Goal: Find specific page/section: Find specific page/section

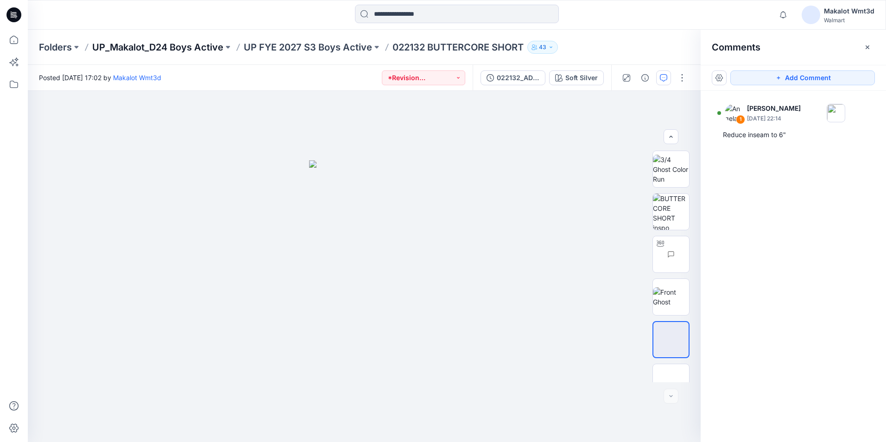
scroll to position [104, 0]
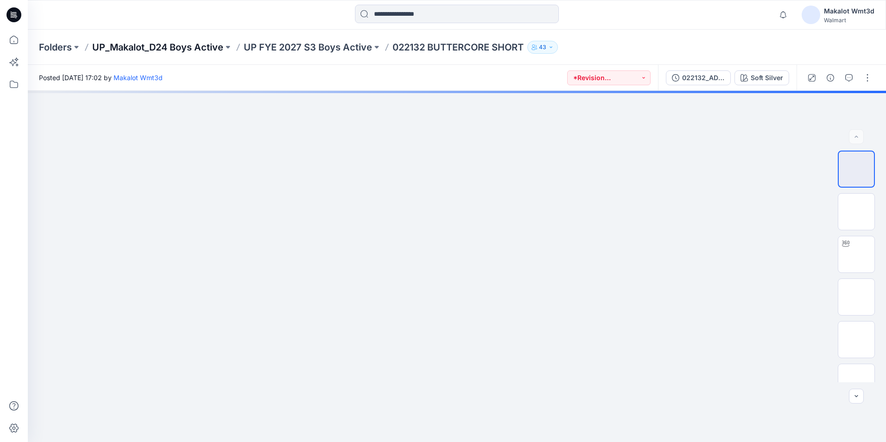
click at [178, 45] on p "UP_Makalot_D24 Boys Active" at bounding box center [157, 47] width 131 height 13
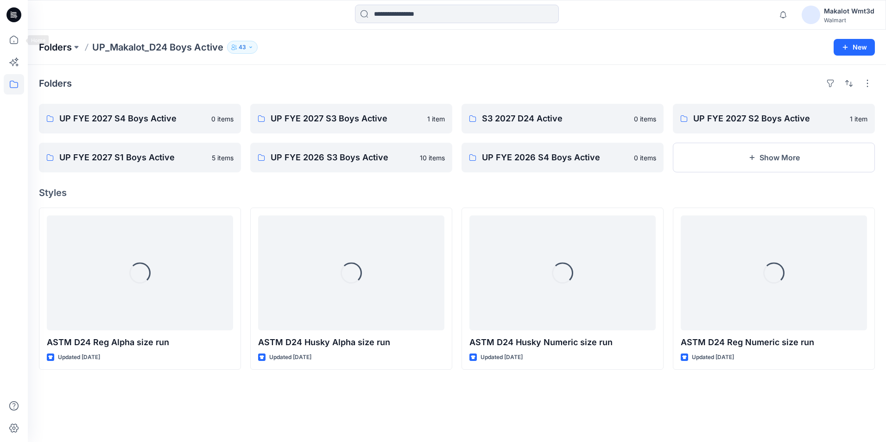
click at [51, 45] on p "Folders" at bounding box center [55, 47] width 33 height 13
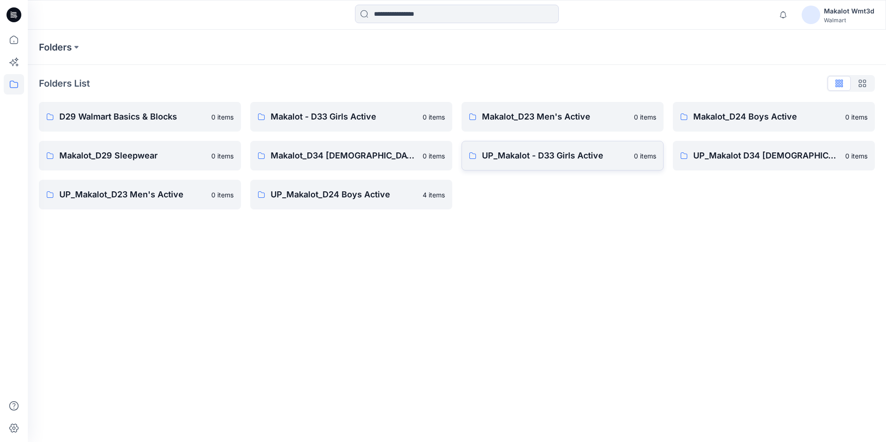
click at [562, 154] on p "UP_Makalot - D33 Girls Active" at bounding box center [555, 155] width 146 height 13
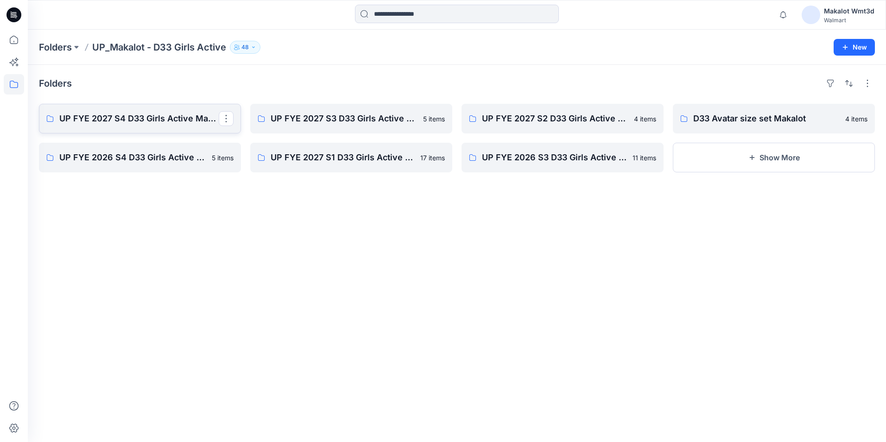
click at [167, 117] on p "UP FYE 2027 S4 D33 Girls Active Makalot" at bounding box center [138, 118] width 159 height 13
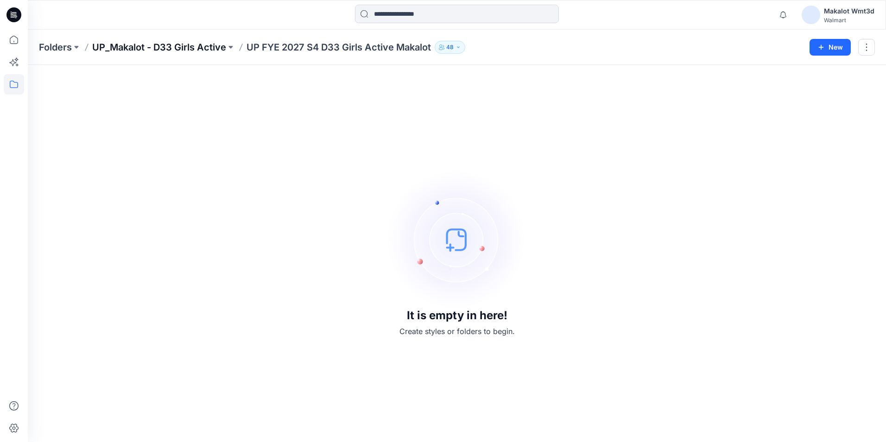
click at [211, 50] on p "UP_Makalot - D33 Girls Active" at bounding box center [159, 47] width 134 height 13
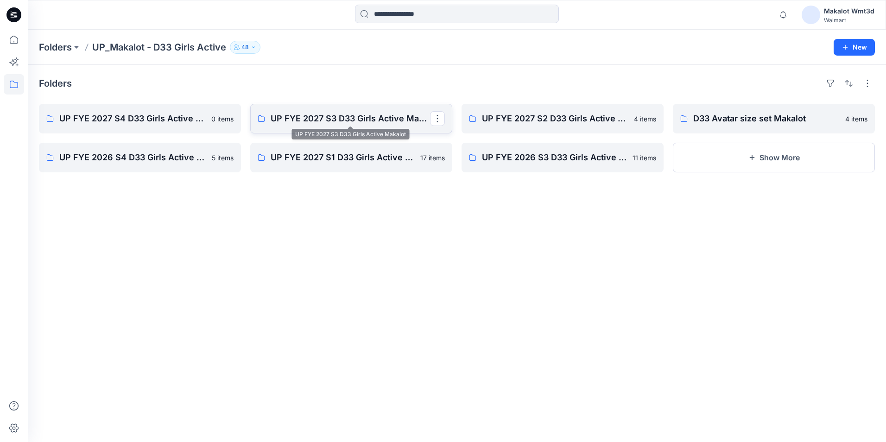
click at [371, 113] on p "UP FYE 2027 S3 D33 Girls Active Makalot" at bounding box center [350, 118] width 159 height 13
